Goal: Task Accomplishment & Management: Use online tool/utility

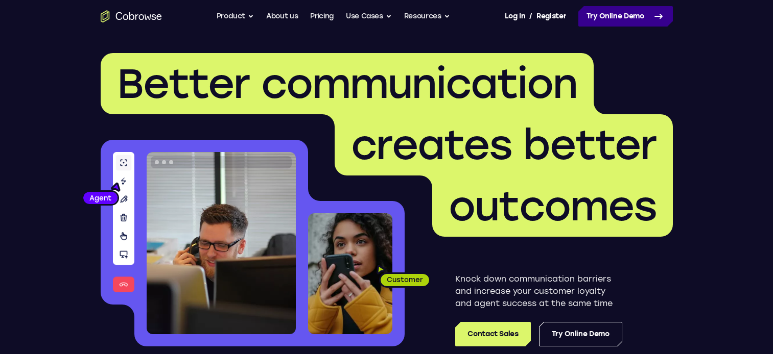
click at [621, 12] on link "Try Online Demo" at bounding box center [625, 16] width 94 height 20
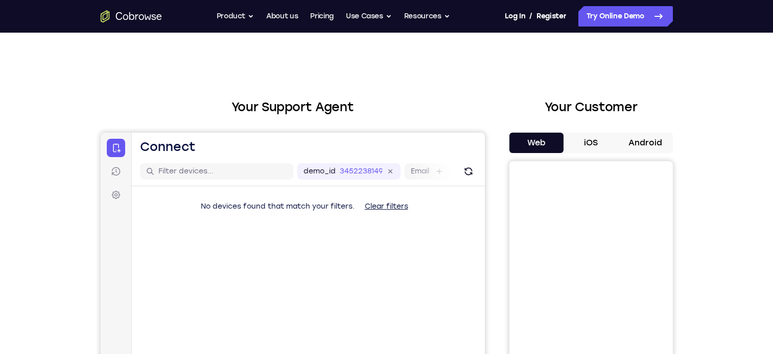
click at [637, 142] on button "Android" at bounding box center [645, 143] width 55 height 20
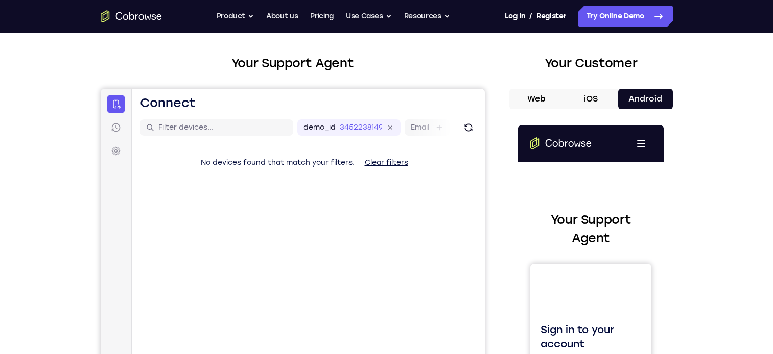
scroll to position [44, 0]
click at [593, 102] on button "iOS" at bounding box center [590, 98] width 55 height 20
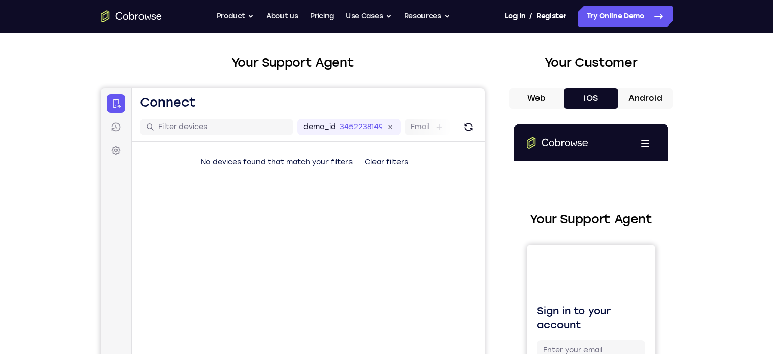
click at [620, 98] on button "Android" at bounding box center [645, 98] width 55 height 20
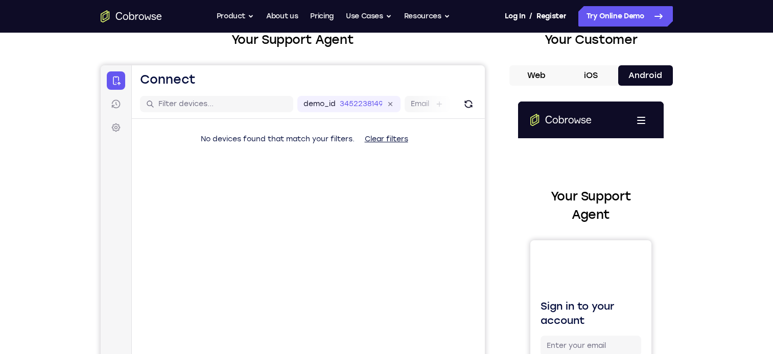
scroll to position [67, 0]
click at [467, 105] on icon "Refresh" at bounding box center [468, 104] width 10 height 10
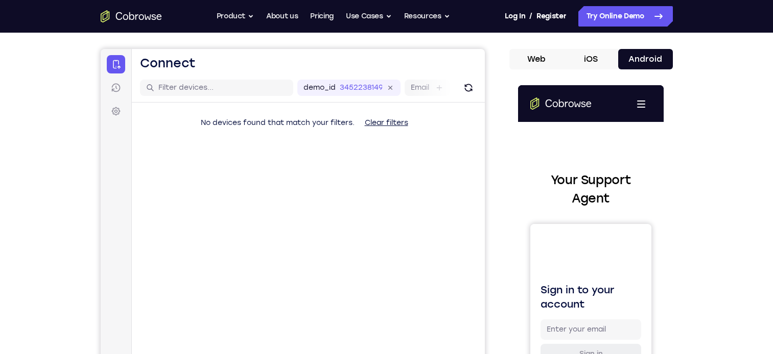
scroll to position [84, 0]
click at [597, 58] on button "iOS" at bounding box center [590, 59] width 55 height 20
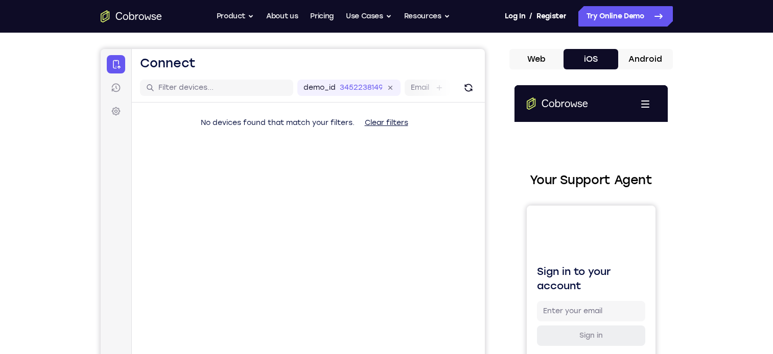
click at [637, 54] on button "Android" at bounding box center [645, 59] width 55 height 20
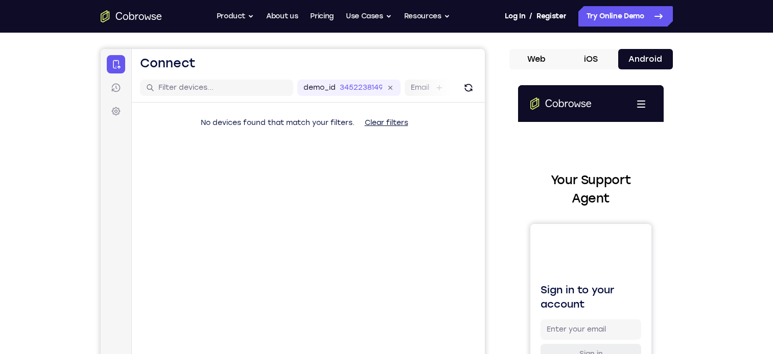
click at [538, 58] on button "Web" at bounding box center [536, 59] width 55 height 20
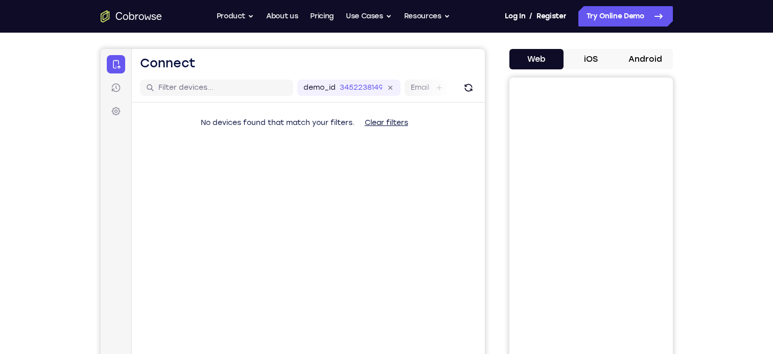
click at [593, 57] on button "iOS" at bounding box center [590, 59] width 55 height 20
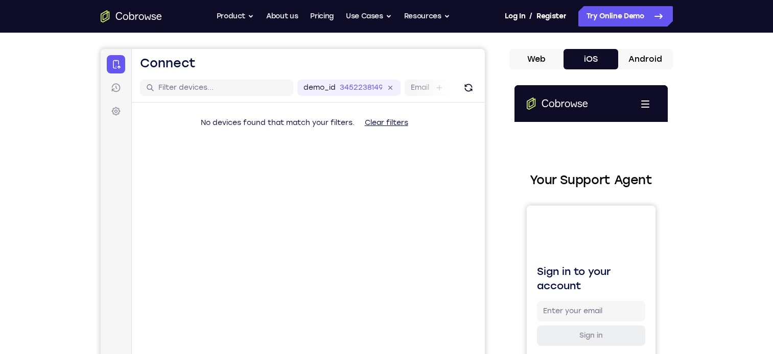
click at [632, 57] on button "Android" at bounding box center [645, 59] width 55 height 20
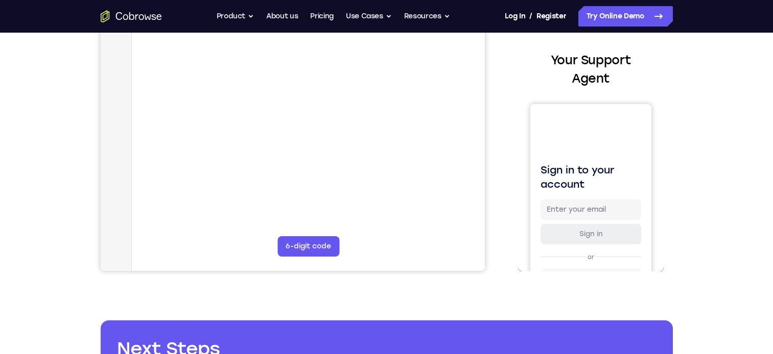
scroll to position [0, 0]
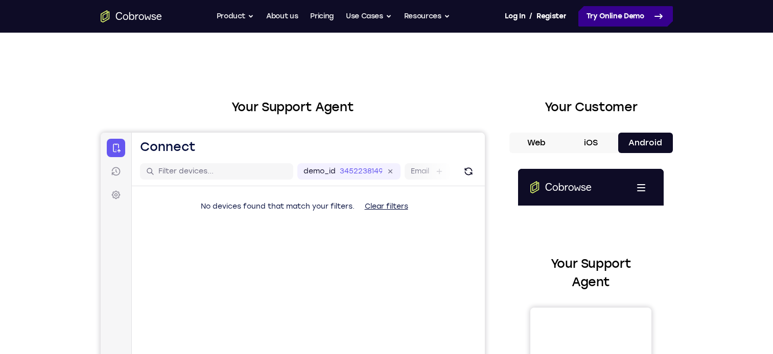
click at [625, 16] on link "Try Online Demo" at bounding box center [625, 16] width 94 height 20
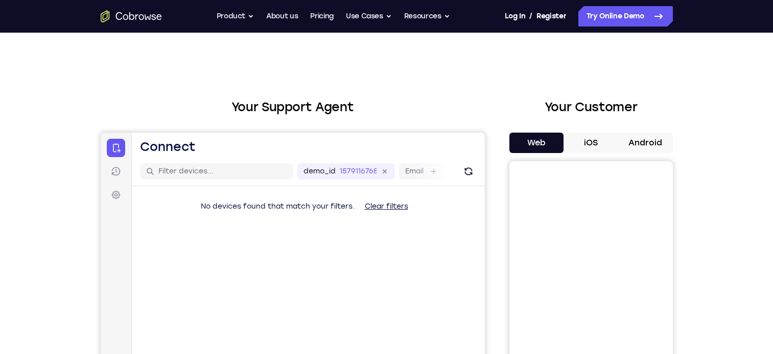
click at [640, 143] on button "Android" at bounding box center [645, 143] width 55 height 20
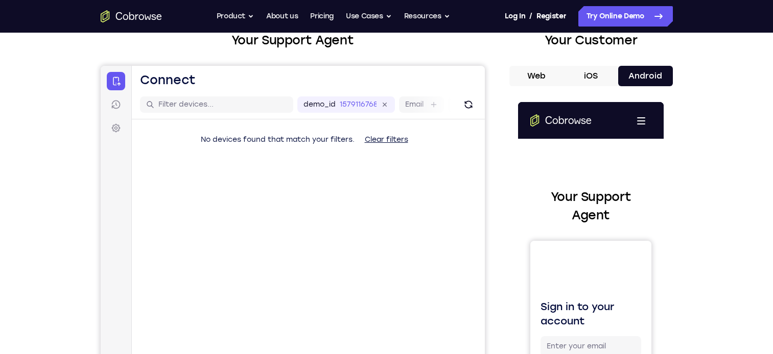
scroll to position [67, 0]
click at [594, 74] on button "iOS" at bounding box center [590, 75] width 55 height 20
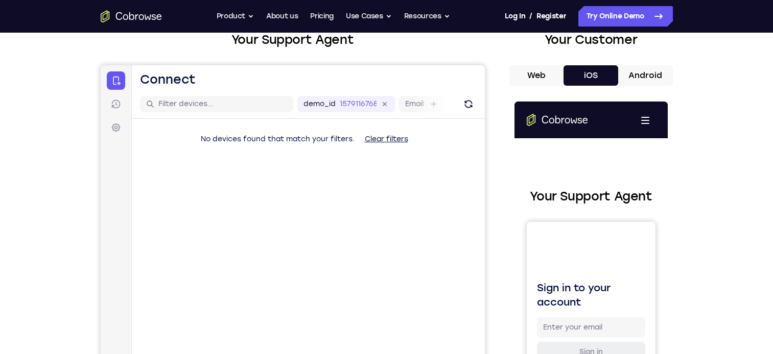
click at [648, 72] on button "Android" at bounding box center [645, 75] width 55 height 20
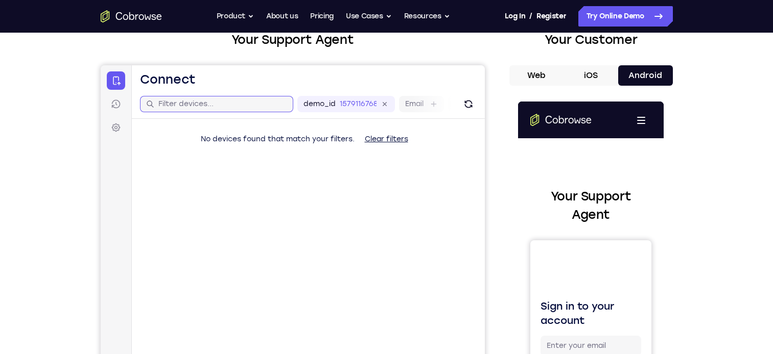
click at [233, 104] on input "text" at bounding box center [222, 104] width 129 height 10
click at [331, 106] on label "demo_id" at bounding box center [319, 104] width 32 height 10
click at [339, 106] on input "1579116768" at bounding box center [357, 104] width 37 height 10
click at [406, 103] on label "User ID" at bounding box center [417, 104] width 26 height 10
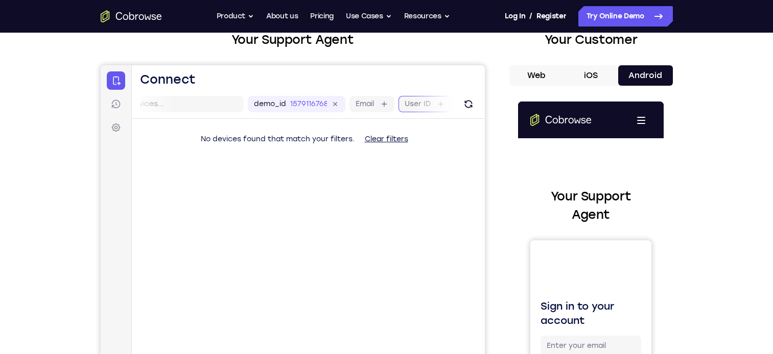
click at [434, 103] on input "User ID" at bounding box center [435, 104] width 2 height 10
click at [330, 106] on div "Device ID" at bounding box center [355, 104] width 60 height 16
click at [402, 105] on label "Device name" at bounding box center [407, 104] width 47 height 10
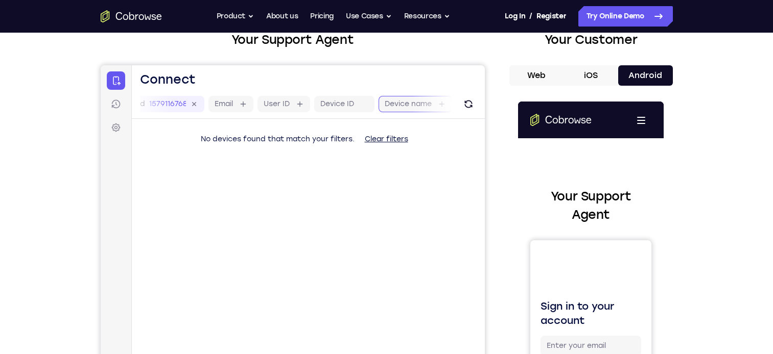
click at [435, 105] on input "Device name" at bounding box center [436, 104] width 2 height 10
click at [587, 69] on button "iOS" at bounding box center [590, 75] width 55 height 20
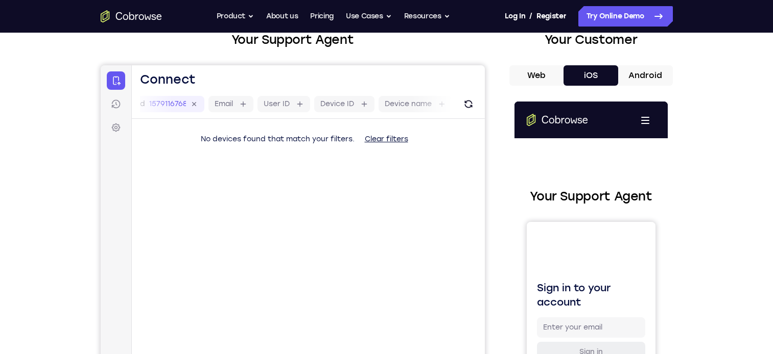
click at [641, 84] on button "Android" at bounding box center [645, 75] width 55 height 20
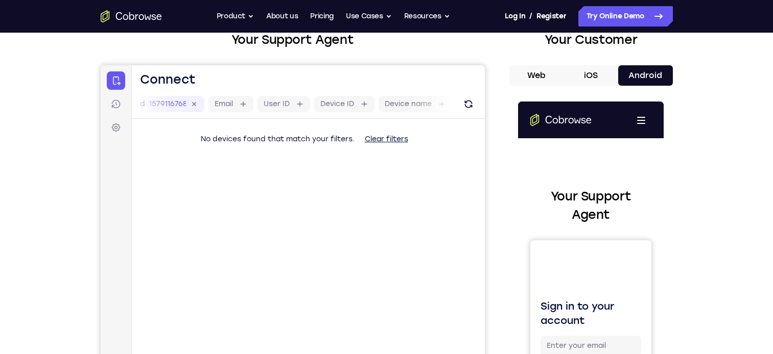
click at [535, 72] on button "Web" at bounding box center [536, 75] width 55 height 20
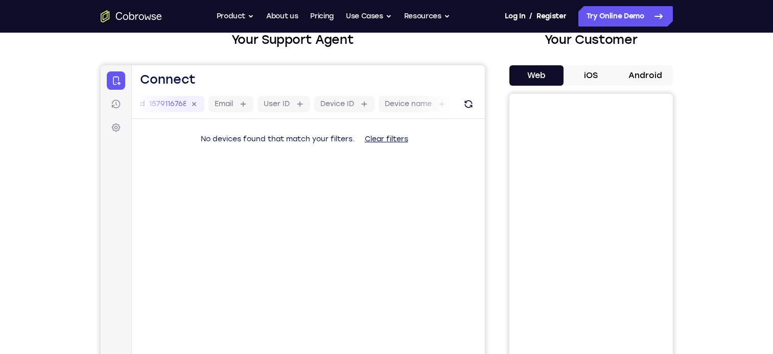
scroll to position [0, 37]
click at [593, 74] on button "iOS" at bounding box center [590, 75] width 55 height 20
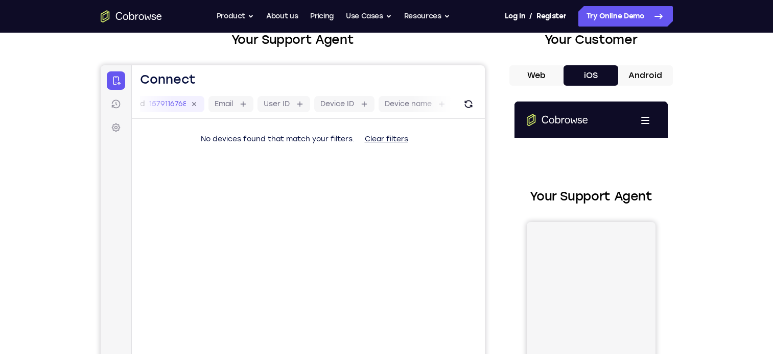
click at [644, 117] on span at bounding box center [644, 117] width 8 height 1
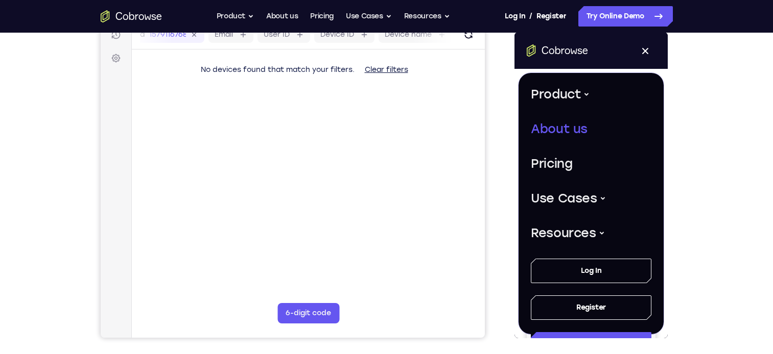
scroll to position [154, 0]
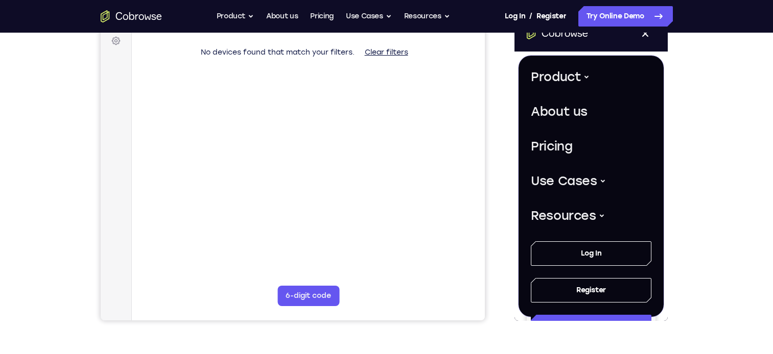
click at [676, 198] on div "Your Support Agent Your Customer Web iOS Android Next Steps We’d be happy to gi…" at bounding box center [387, 215] width 654 height 674
click at [674, 137] on div "Your Support Agent Your Customer Web iOS Android Next Steps We’d be happy to gi…" at bounding box center [387, 215] width 654 height 674
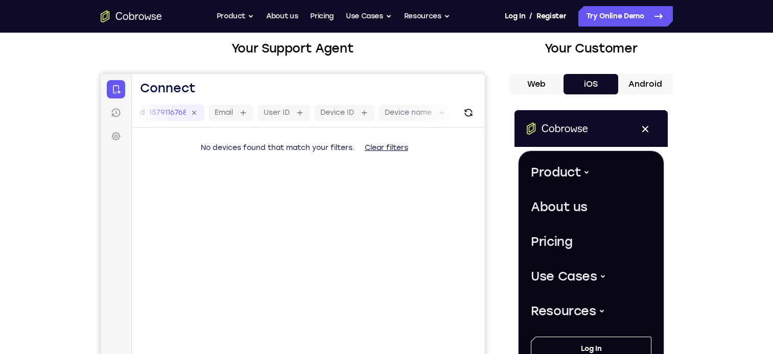
scroll to position [58, 0]
click at [639, 85] on button "Android" at bounding box center [645, 85] width 55 height 20
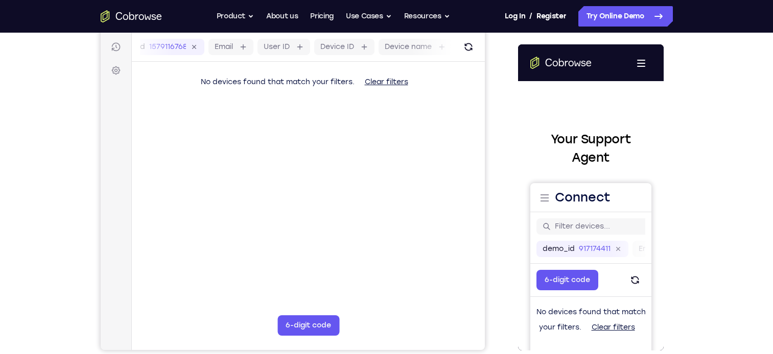
scroll to position [183, 0]
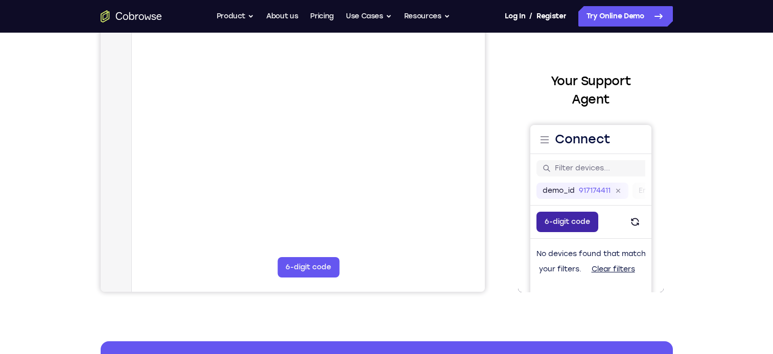
click at [588, 226] on button "6-digit code" at bounding box center [567, 222] width 62 height 20
click at [545, 222] on input "Code entry digit 1" at bounding box center [547, 227] width 20 height 20
click at [570, 221] on input "Code entry digit 2" at bounding box center [572, 227] width 20 height 20
click at [597, 193] on input "917174411" at bounding box center [594, 191] width 31 height 10
click at [634, 219] on icon "Refresh" at bounding box center [635, 222] width 10 height 10
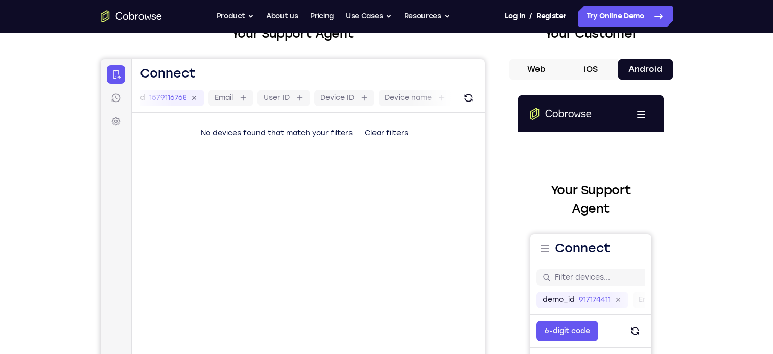
scroll to position [73, 0]
click at [383, 135] on button "Clear filters" at bounding box center [386, 134] width 60 height 20
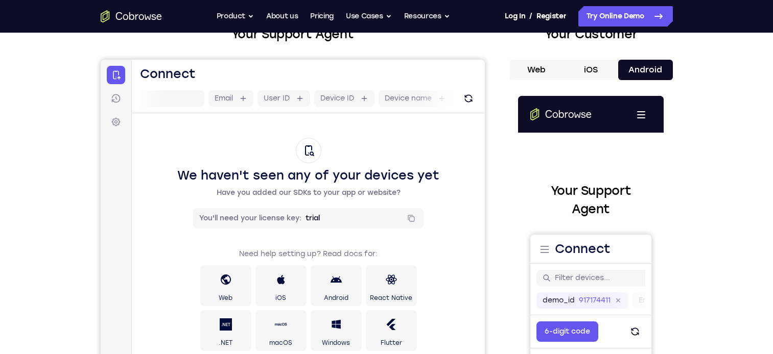
scroll to position [146, 0]
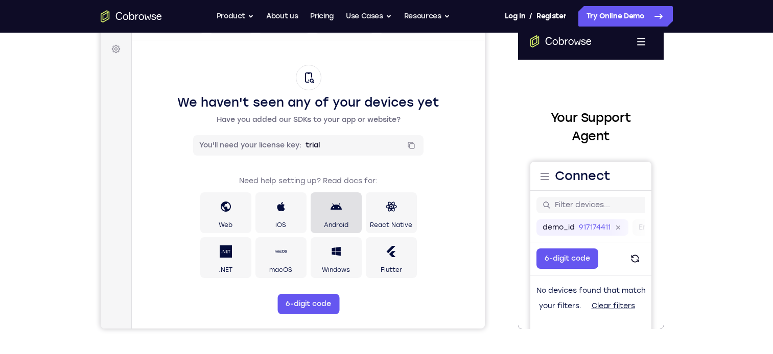
click at [343, 221] on span "Android" at bounding box center [335, 225] width 25 height 8
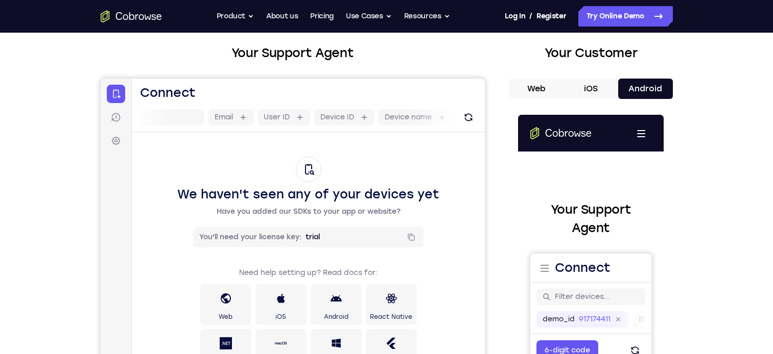
click at [577, 86] on button "iOS" at bounding box center [590, 89] width 55 height 20
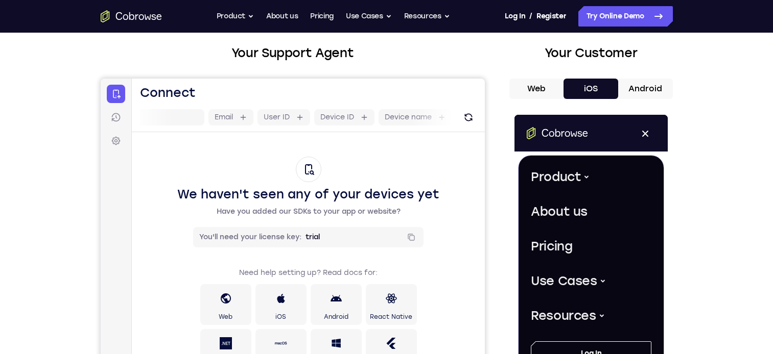
click at [646, 86] on button "Android" at bounding box center [645, 89] width 55 height 20
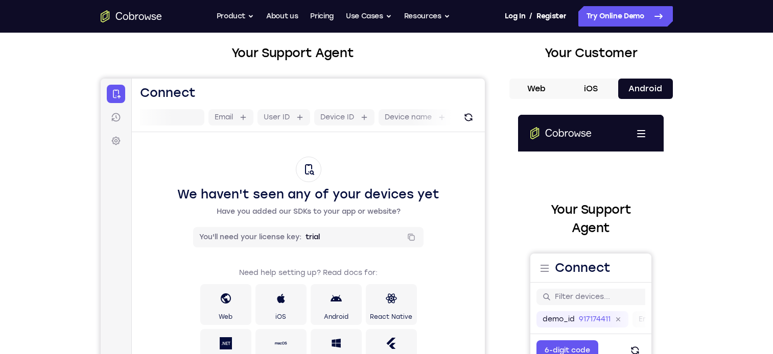
click at [543, 86] on button "Web" at bounding box center [536, 89] width 55 height 20
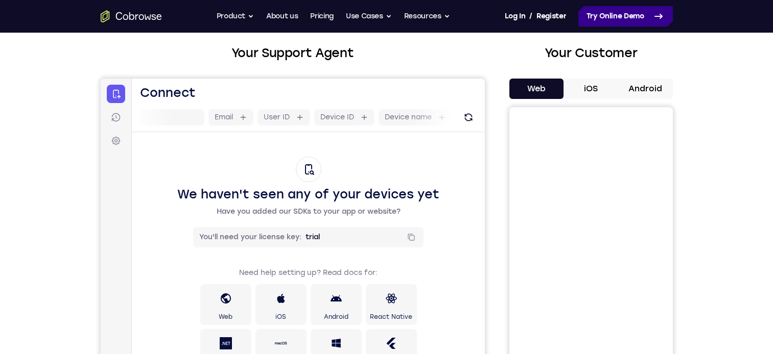
click at [600, 17] on link "Try Online Demo" at bounding box center [625, 16] width 94 height 20
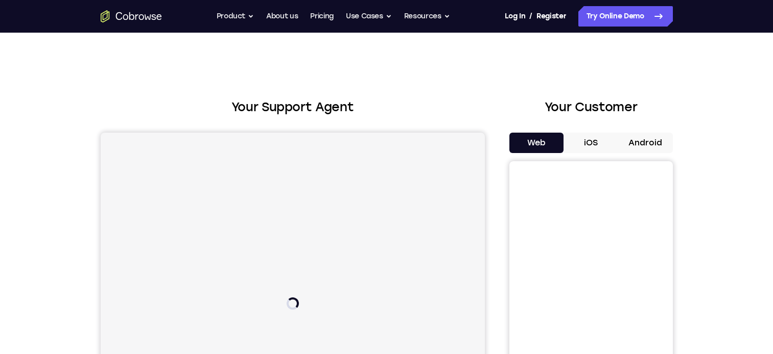
click at [587, 139] on button "iOS" at bounding box center [590, 143] width 55 height 20
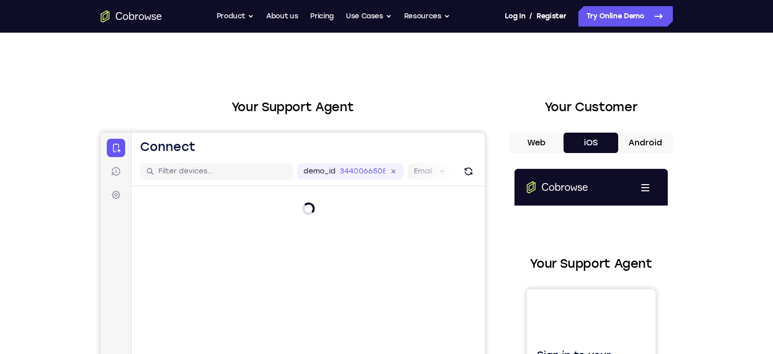
click at [641, 141] on button "Android" at bounding box center [645, 143] width 55 height 20
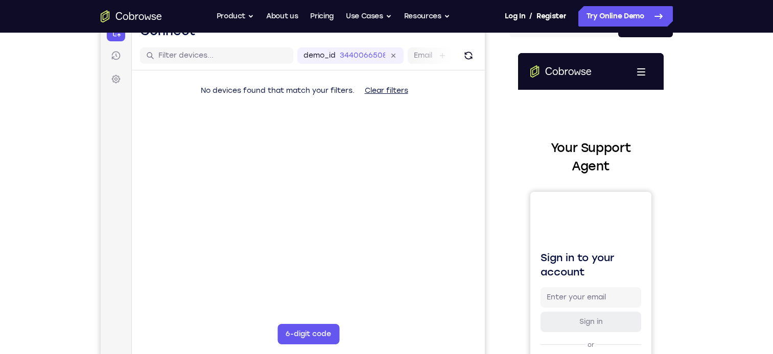
scroll to position [114, 0]
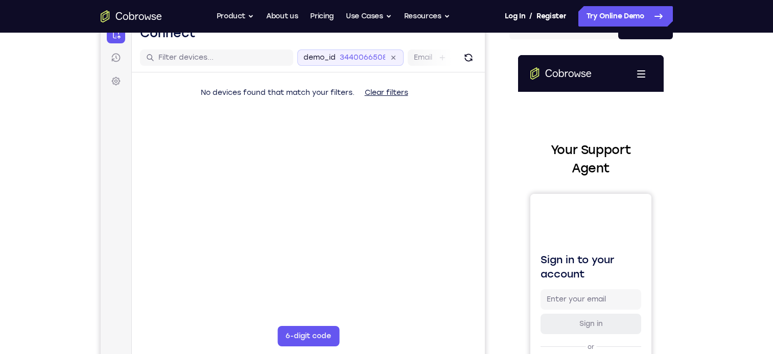
click at [393, 57] on icon at bounding box center [393, 58] width 8 height 8
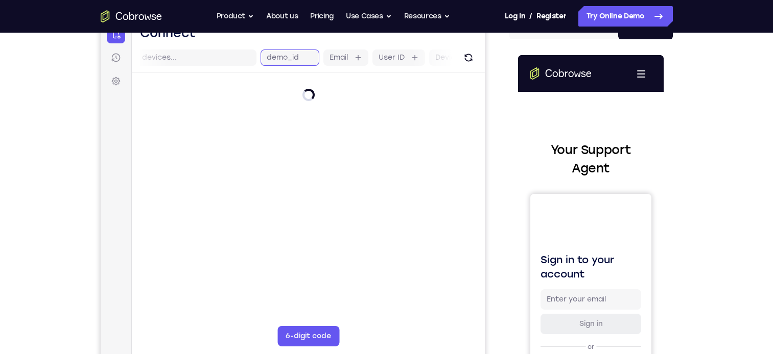
scroll to position [0, 54]
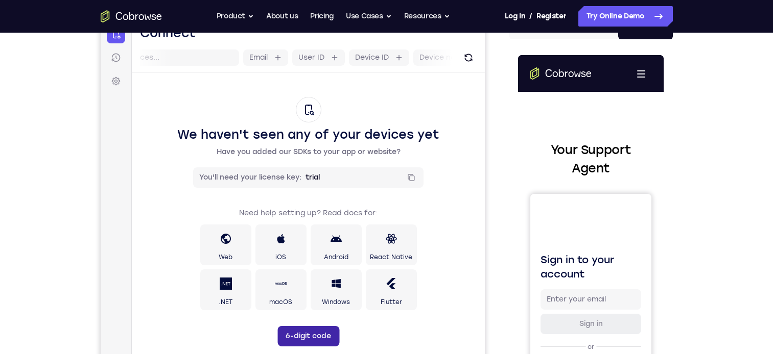
click at [301, 335] on button "6-digit code" at bounding box center [308, 336] width 62 height 20
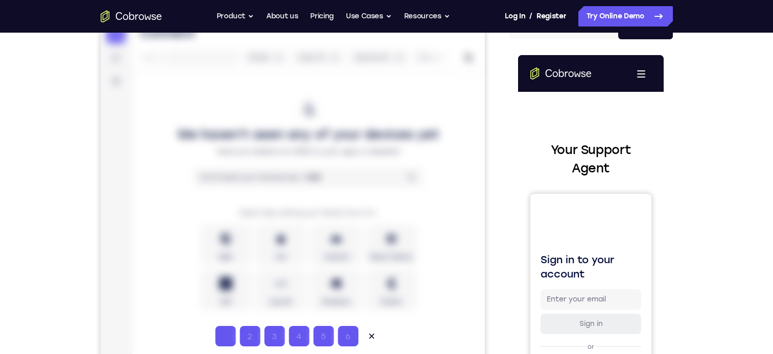
click at [245, 336] on input "Code entry digit 2" at bounding box center [249, 336] width 20 height 20
click at [367, 336] on icon at bounding box center [371, 336] width 10 height 10
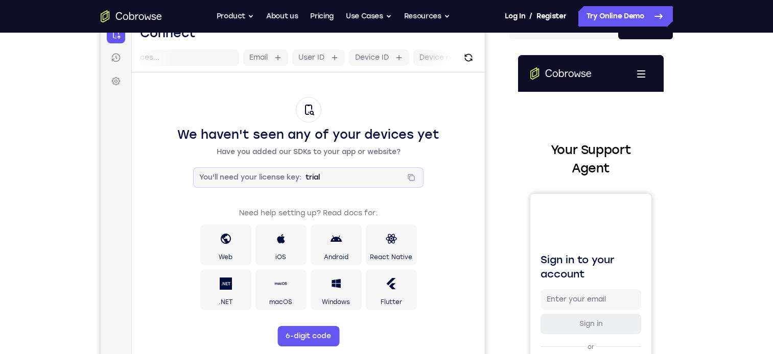
click at [285, 184] on div "You'll need your license key: trial Copied!" at bounding box center [308, 177] width 230 height 20
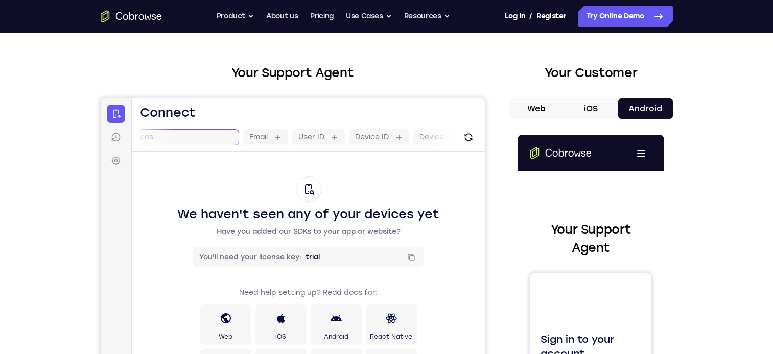
scroll to position [0, 2]
click at [182, 134] on input "text" at bounding box center [205, 137] width 129 height 10
click at [460, 139] on button "Refresh" at bounding box center [468, 137] width 16 height 16
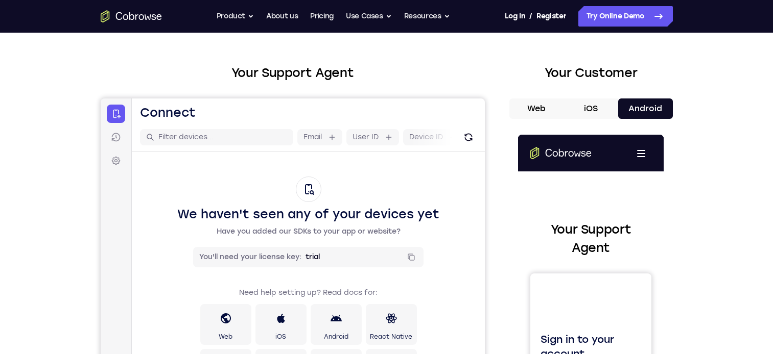
click at [550, 107] on button "Web" at bounding box center [536, 109] width 55 height 20
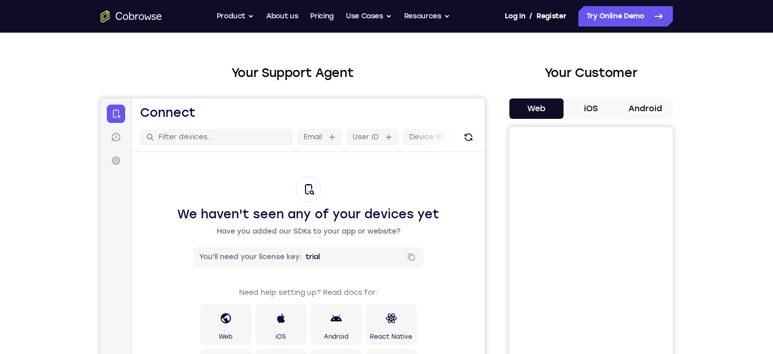
click at [584, 107] on button "iOS" at bounding box center [590, 109] width 55 height 20
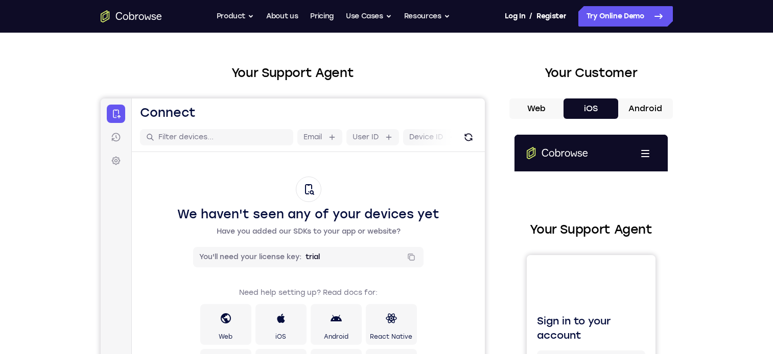
click at [644, 106] on button "Android" at bounding box center [645, 109] width 55 height 20
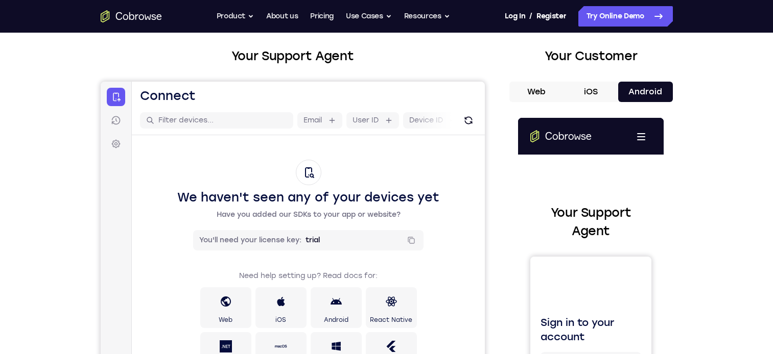
scroll to position [52, 0]
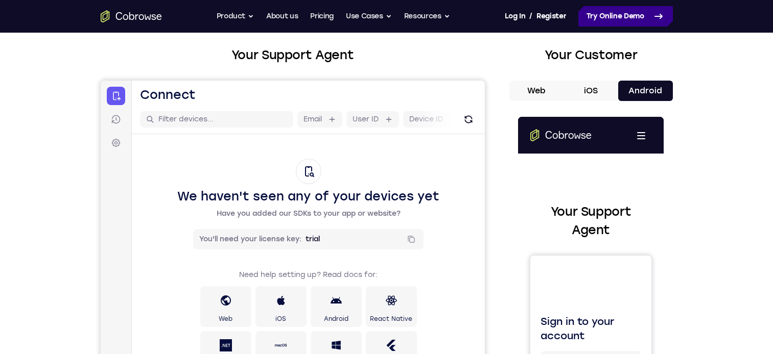
click at [609, 19] on link "Try Online Demo" at bounding box center [625, 16] width 94 height 20
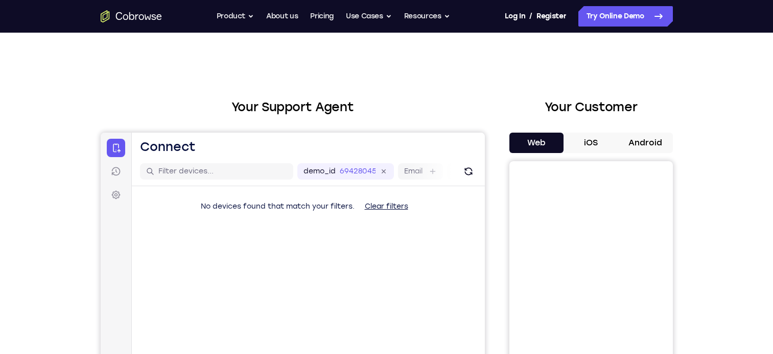
click at [589, 145] on button "iOS" at bounding box center [590, 143] width 55 height 20
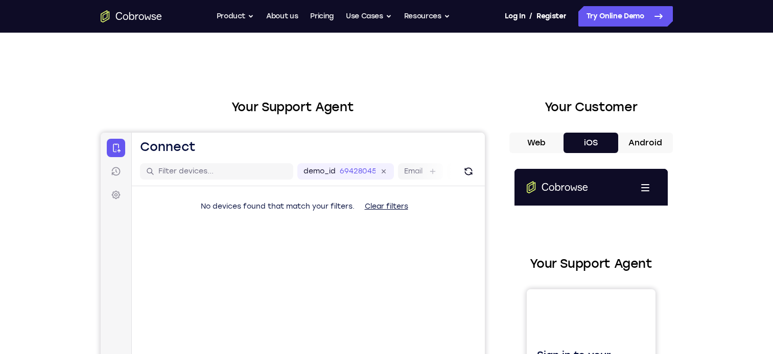
click at [628, 138] on button "Android" at bounding box center [645, 143] width 55 height 20
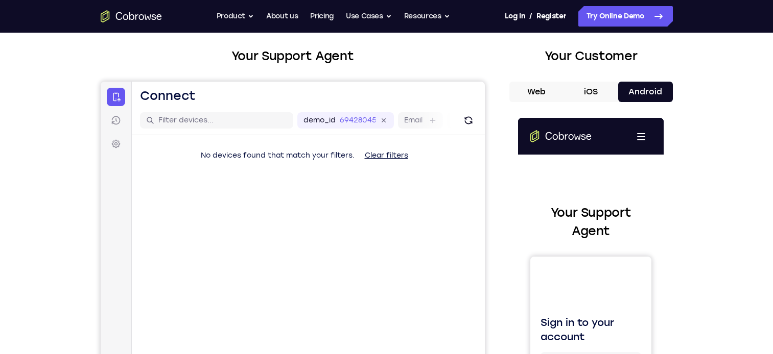
scroll to position [2, 0]
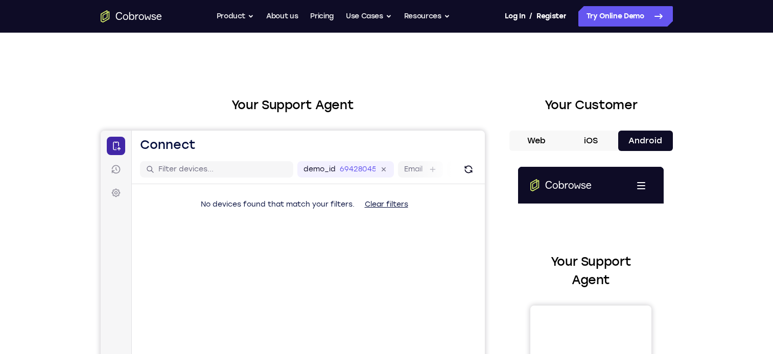
click at [118, 151] on icon at bounding box center [115, 146] width 10 height 10
click at [390, 208] on button "Clear filters" at bounding box center [386, 205] width 60 height 20
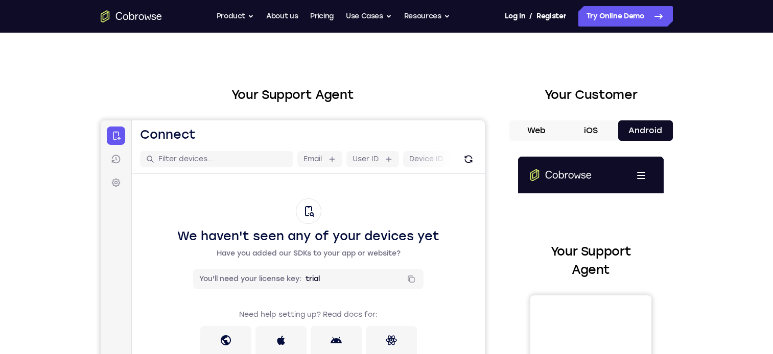
scroll to position [0, 0]
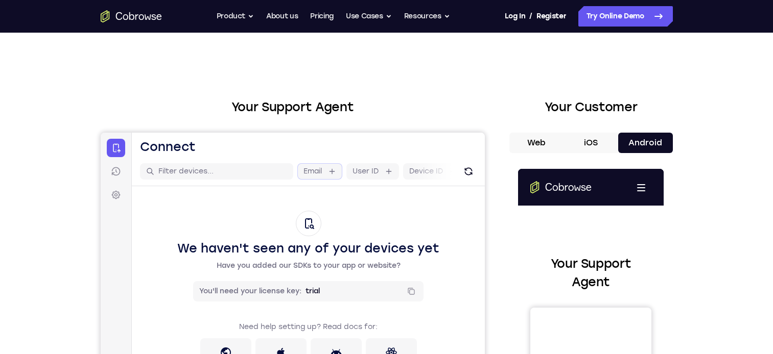
click at [330, 168] on icon at bounding box center [331, 171] width 8 height 8
click at [330, 170] on label "User ID" at bounding box center [341, 171] width 26 height 10
click at [358, 170] on input "User ID" at bounding box center [359, 171] width 2 height 10
click at [338, 170] on label "Device ID" at bounding box center [348, 171] width 34 height 10
click at [369, 170] on input "Device ID" at bounding box center [370, 171] width 2 height 10
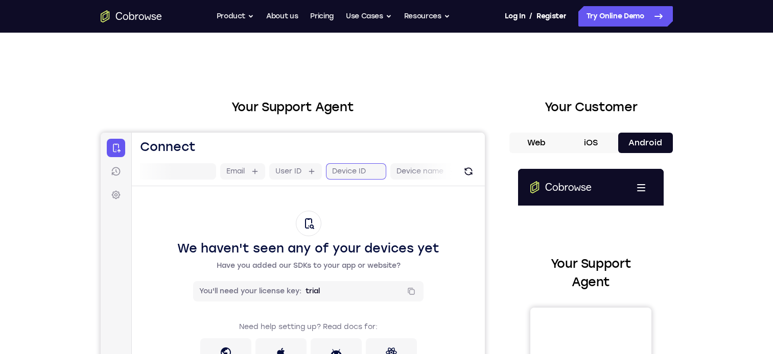
scroll to position [0, 90]
click at [354, 172] on div "Device ID" at bounding box center [344, 171] width 60 height 16
click at [385, 172] on label "Device name" at bounding box center [407, 171] width 47 height 10
click at [435, 172] on input "Device name" at bounding box center [436, 171] width 2 height 10
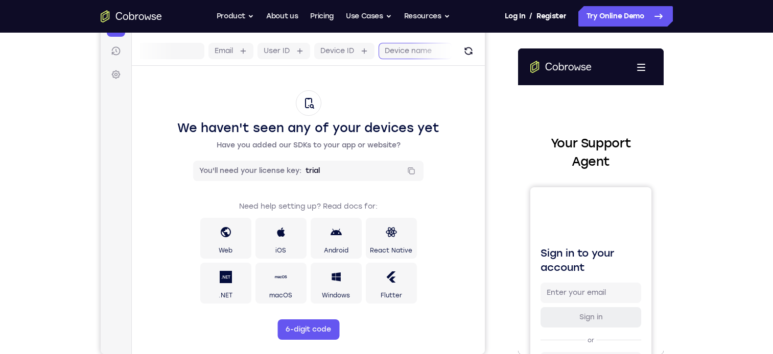
scroll to position [122, 0]
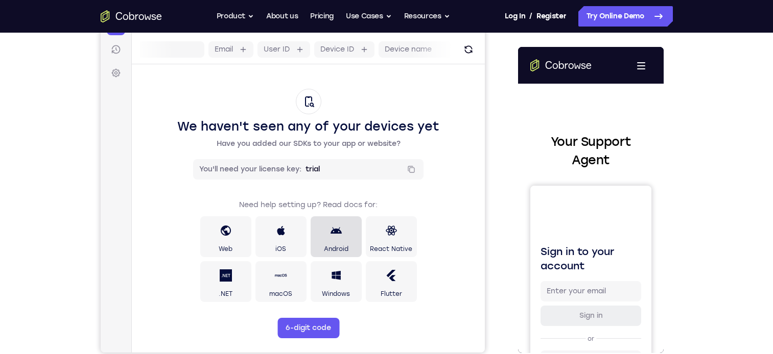
click at [324, 231] on link "Android" at bounding box center [335, 237] width 51 height 41
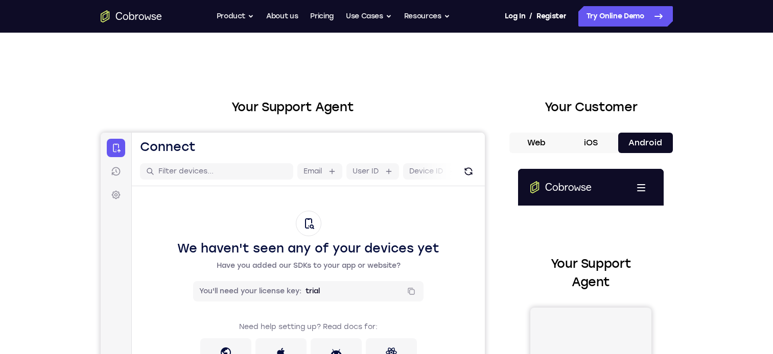
scroll to position [0, 0]
